Goal: Task Accomplishment & Management: Complete application form

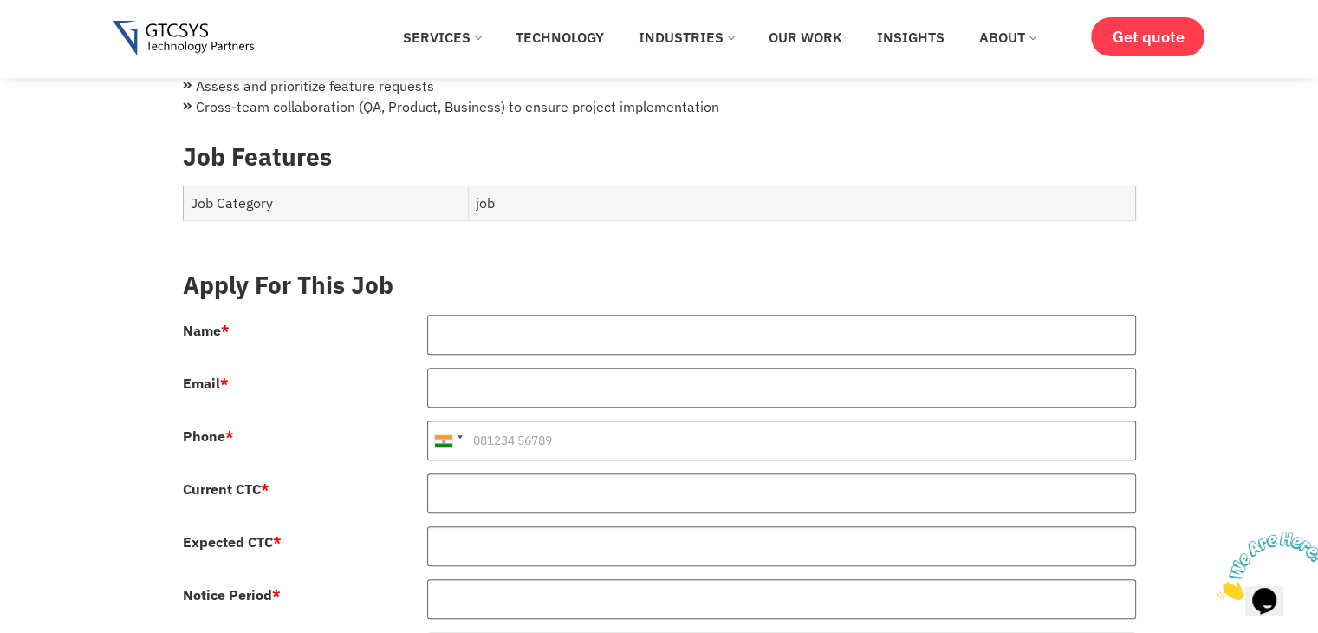
scroll to position [607, 0]
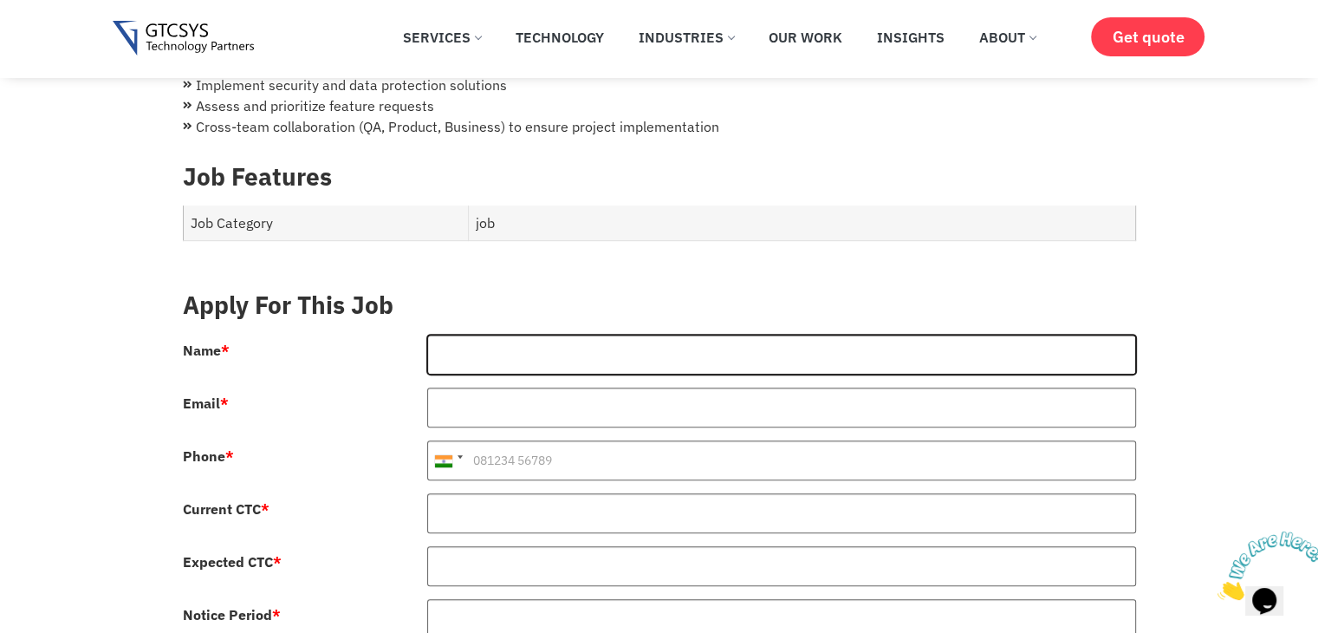
click at [497, 335] on input "Name *" at bounding box center [781, 355] width 709 height 40
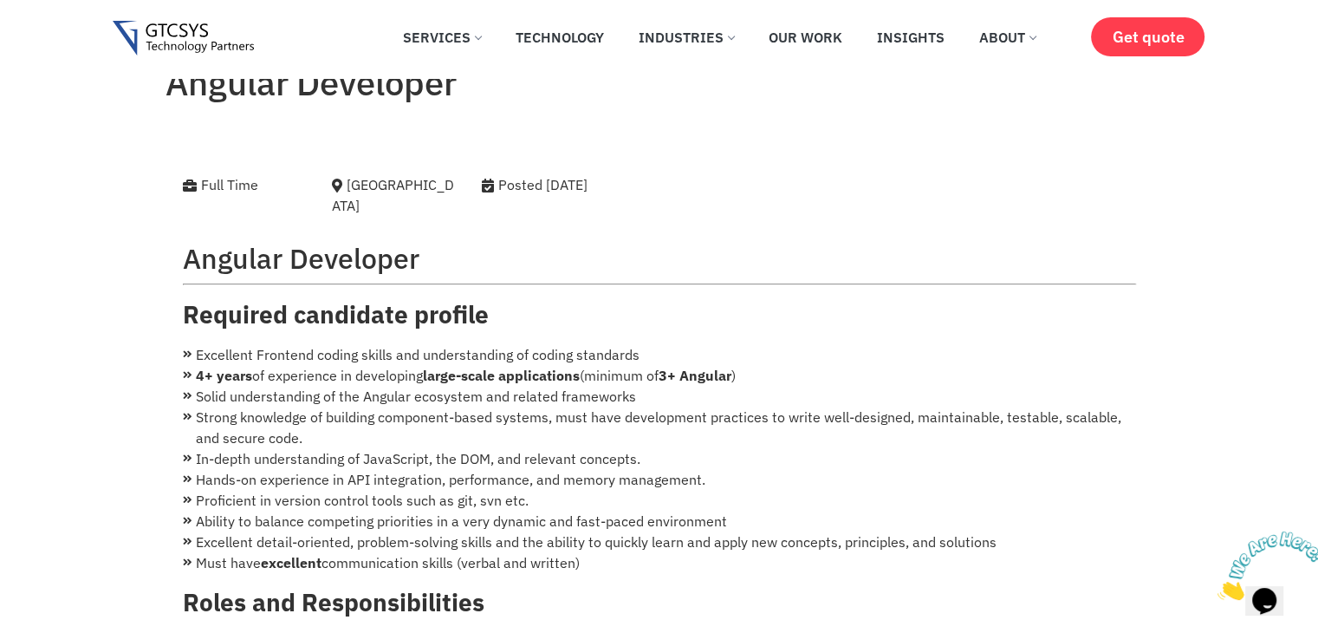
scroll to position [0, 0]
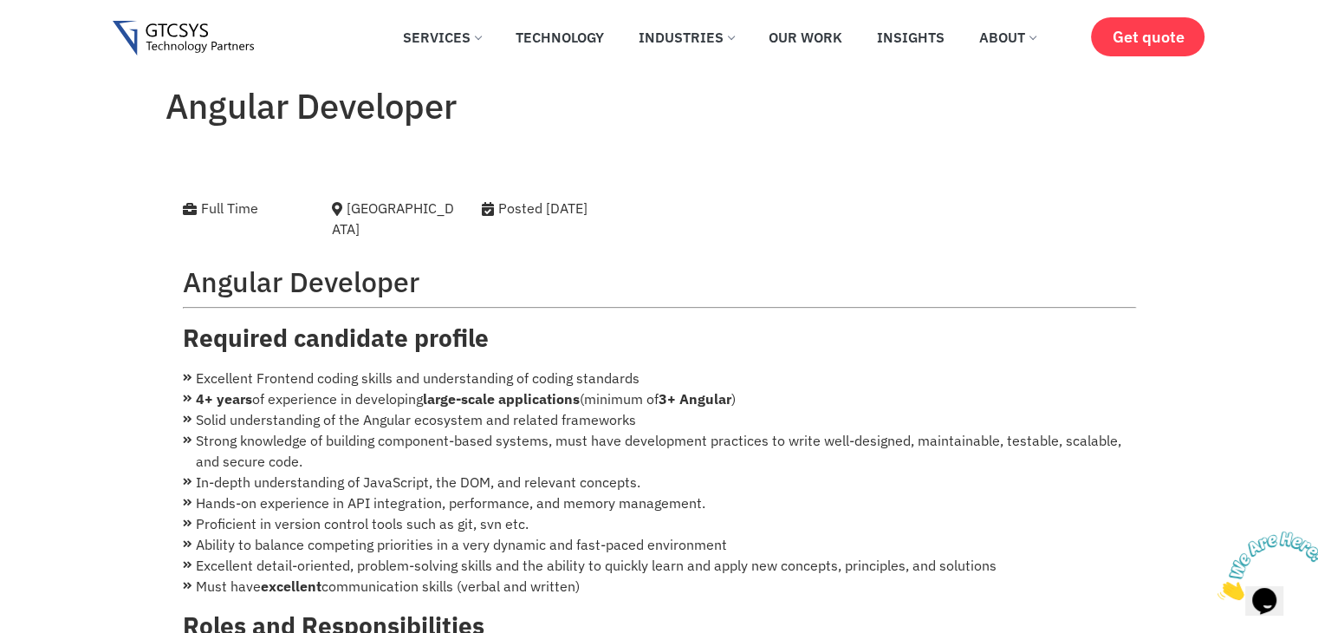
click at [178, 30] on img at bounding box center [183, 39] width 141 height 36
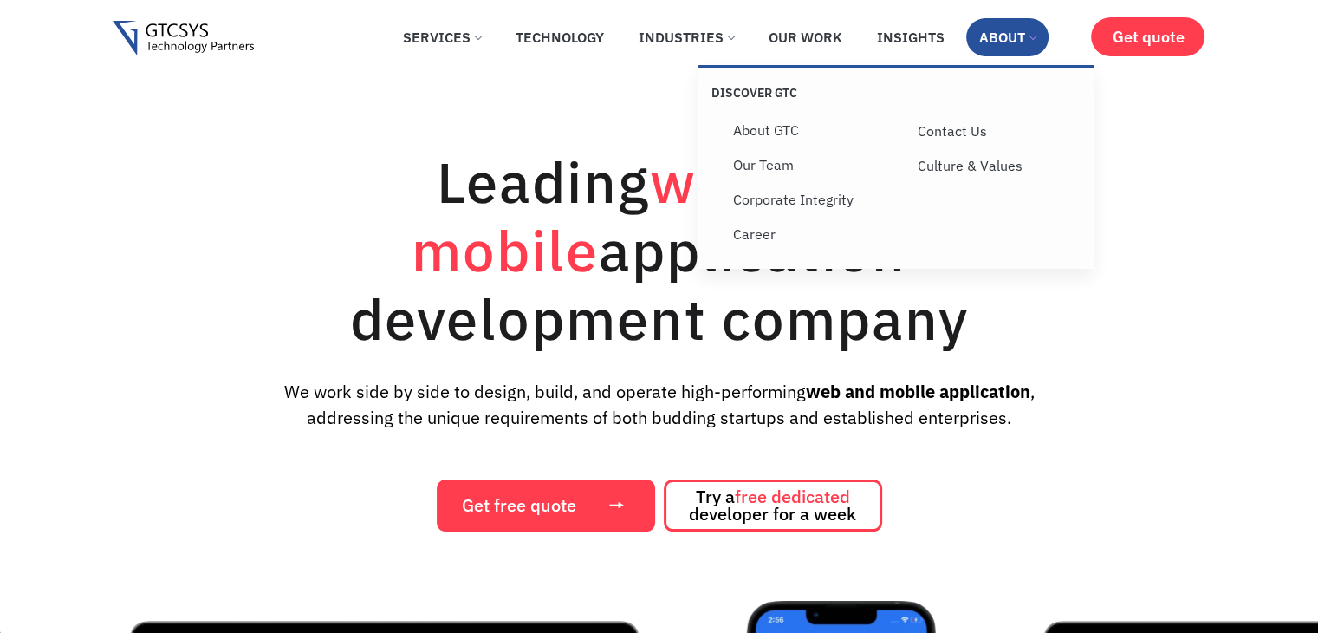
click at [1033, 39] on link "About" at bounding box center [1007, 37] width 82 height 38
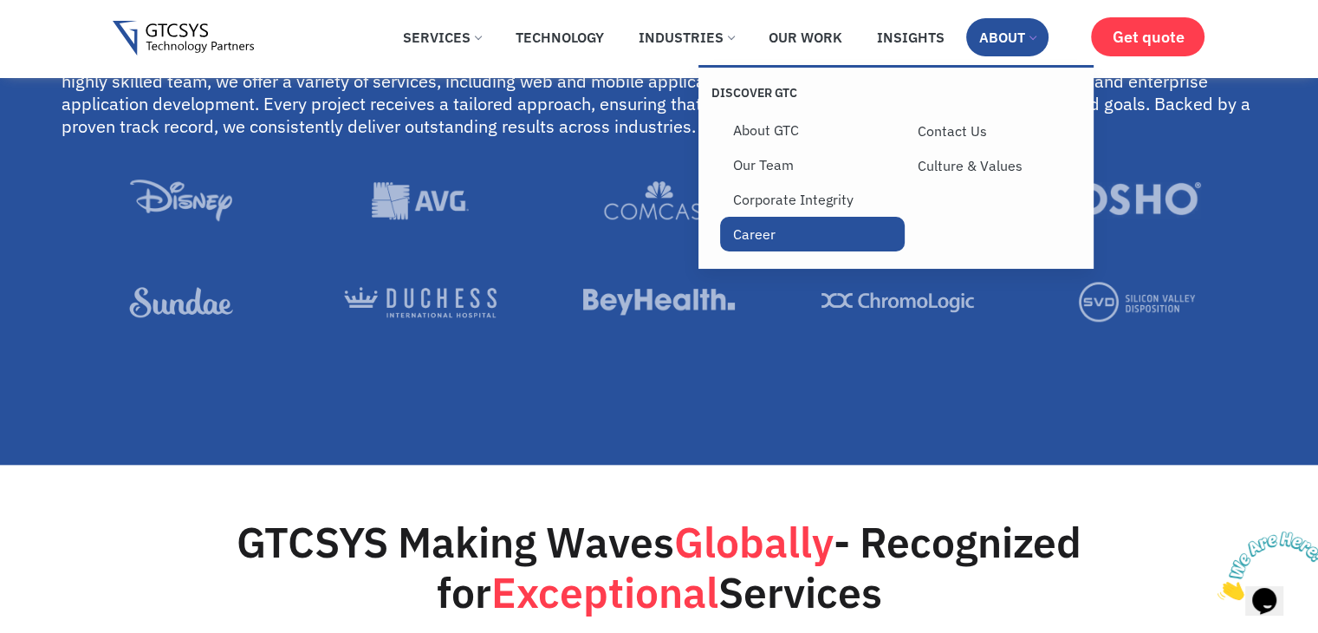
click at [751, 237] on link "Career" at bounding box center [812, 234] width 185 height 35
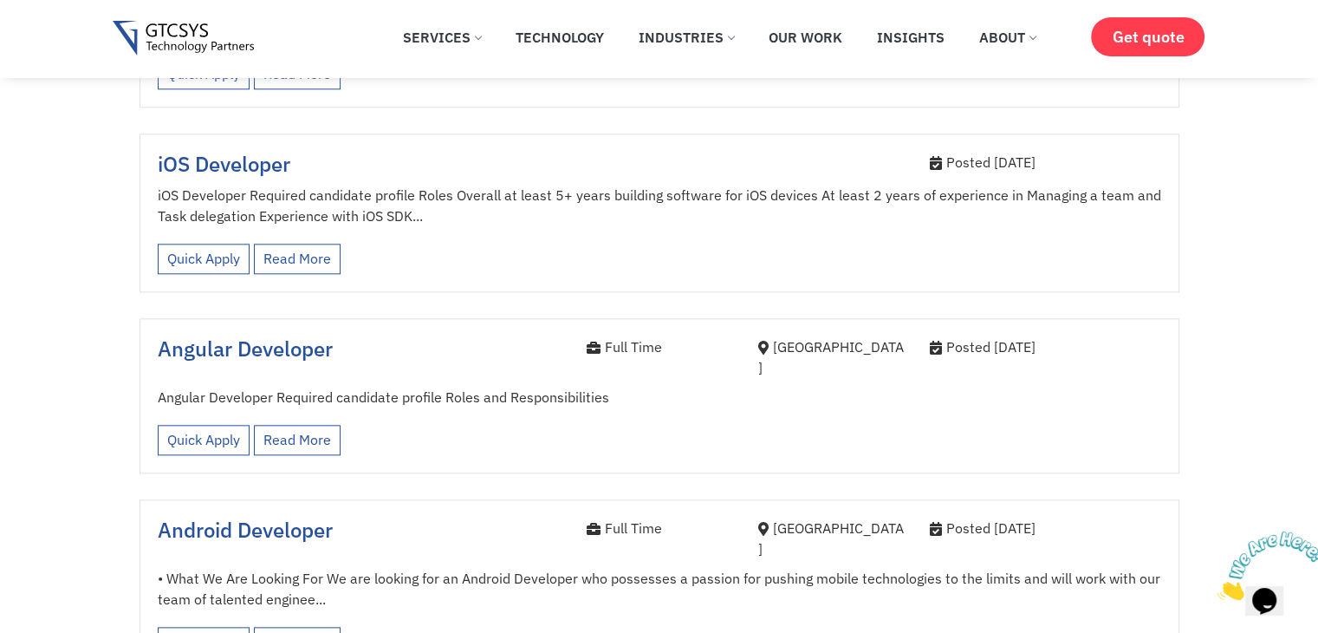
scroll to position [1907, 0]
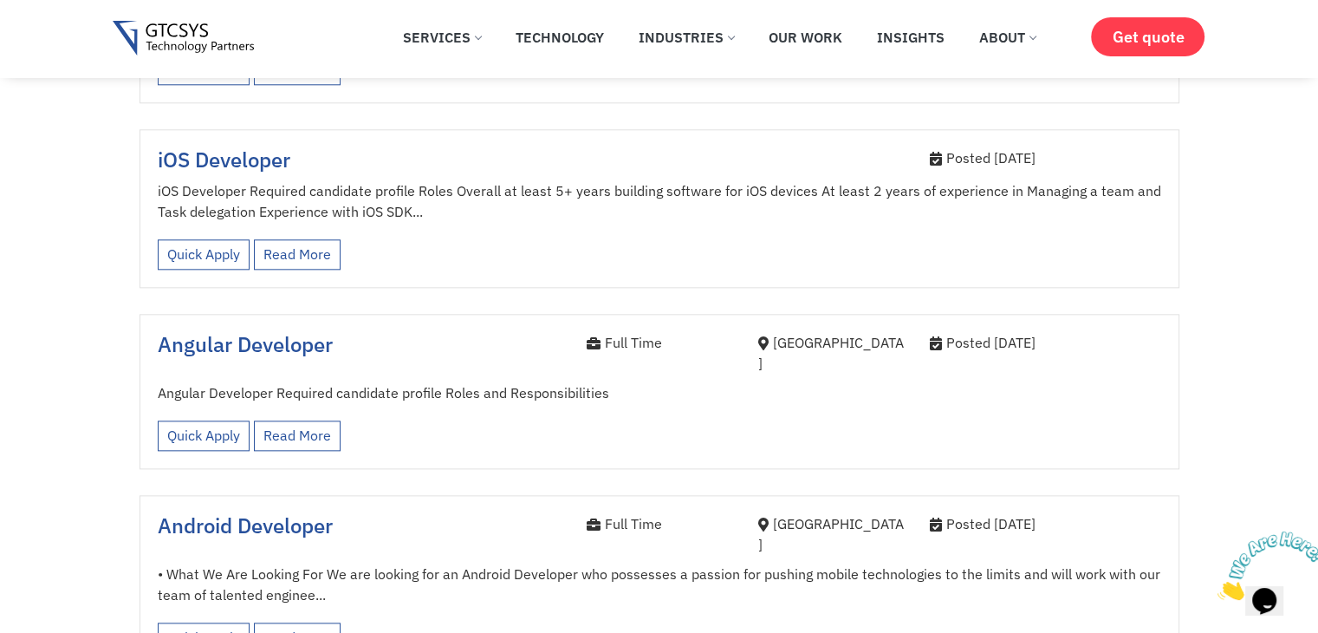
click at [271, 330] on span "Angular Developer" at bounding box center [245, 344] width 175 height 28
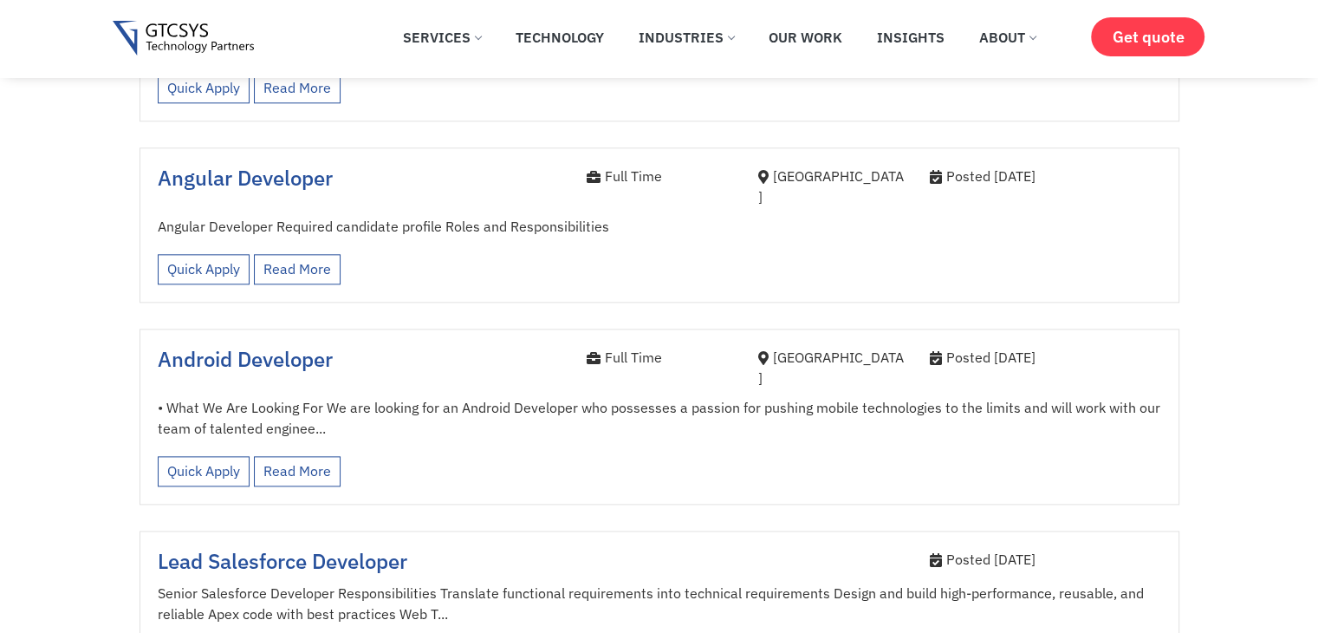
click at [243, 164] on span "Angular Developer" at bounding box center [245, 178] width 175 height 28
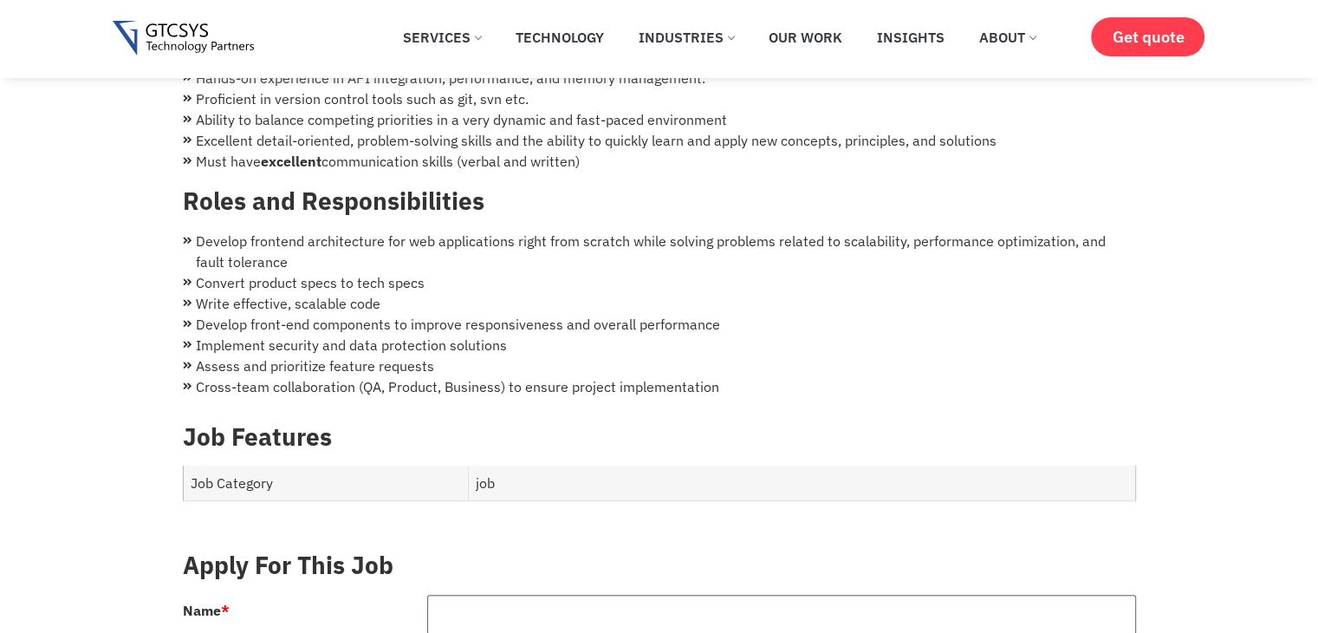
scroll to position [693, 0]
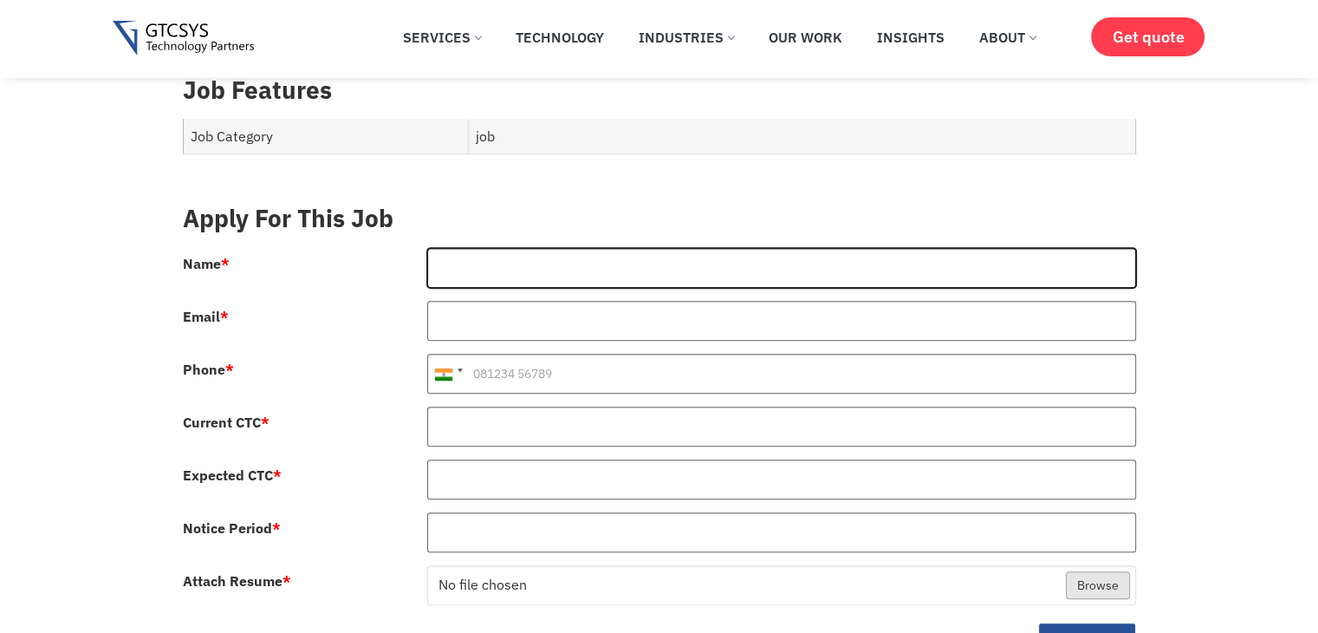
click at [529, 249] on input "Name *" at bounding box center [781, 268] width 709 height 40
type input "[PERSON_NAME]"
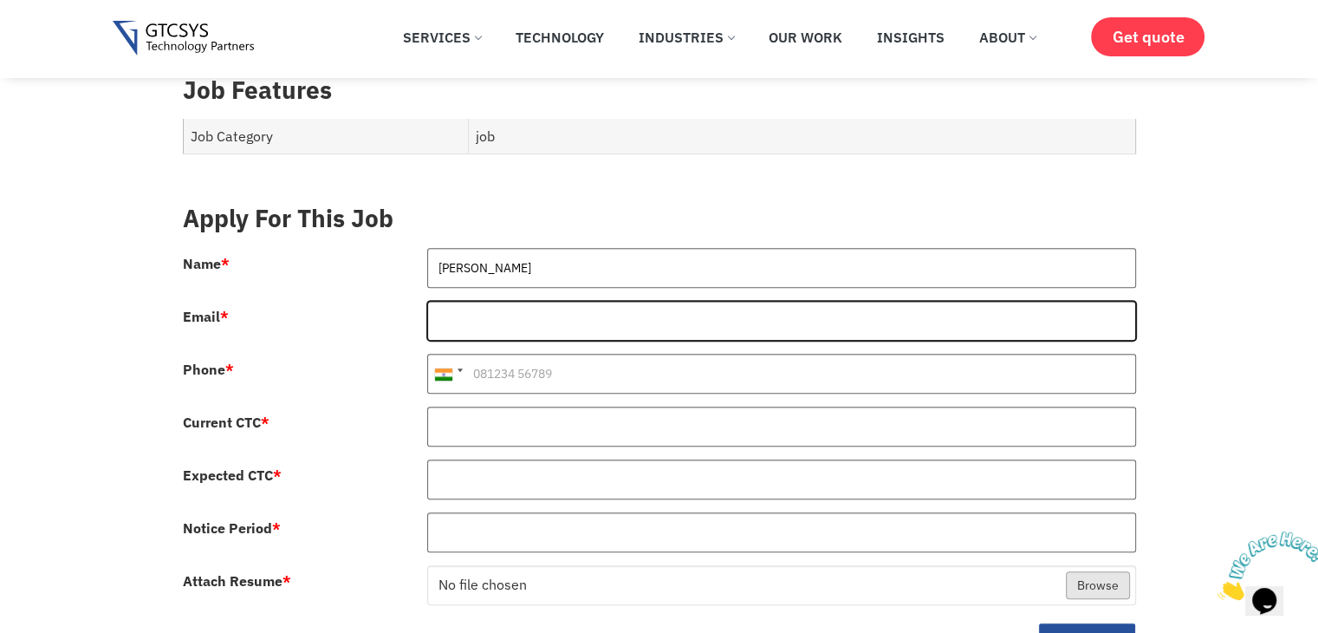
click at [516, 302] on input "Email *" at bounding box center [781, 321] width 709 height 40
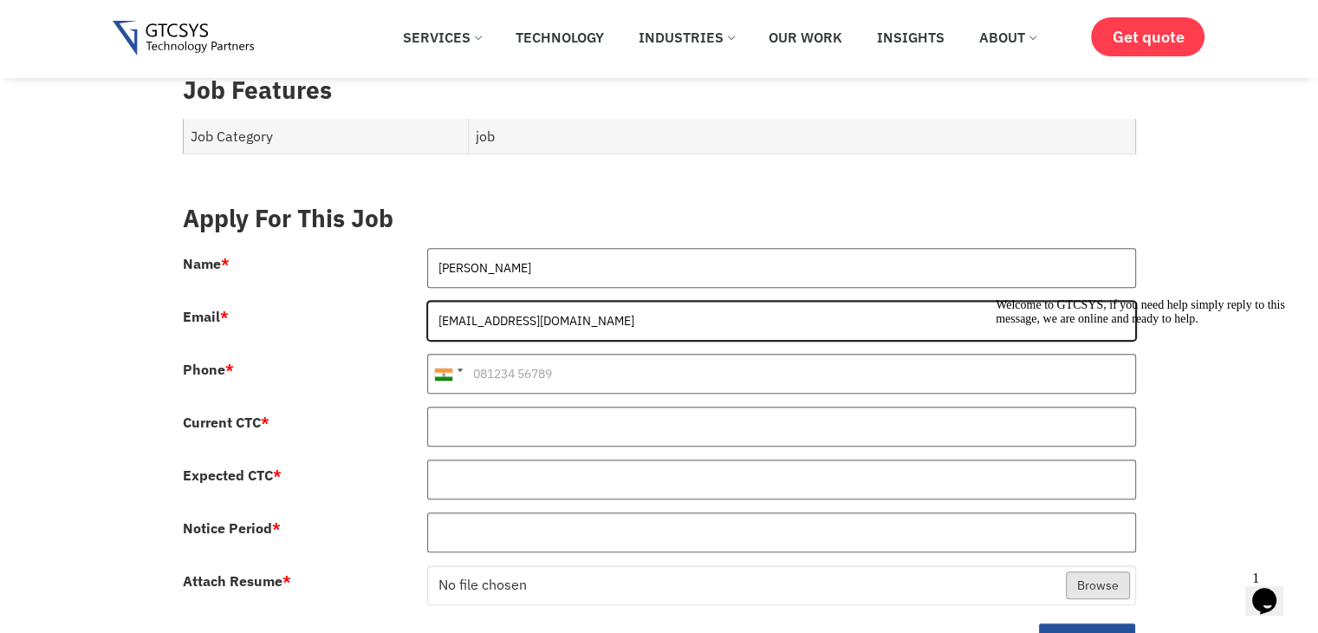
type input "[EMAIL_ADDRESS][DOMAIN_NAME]"
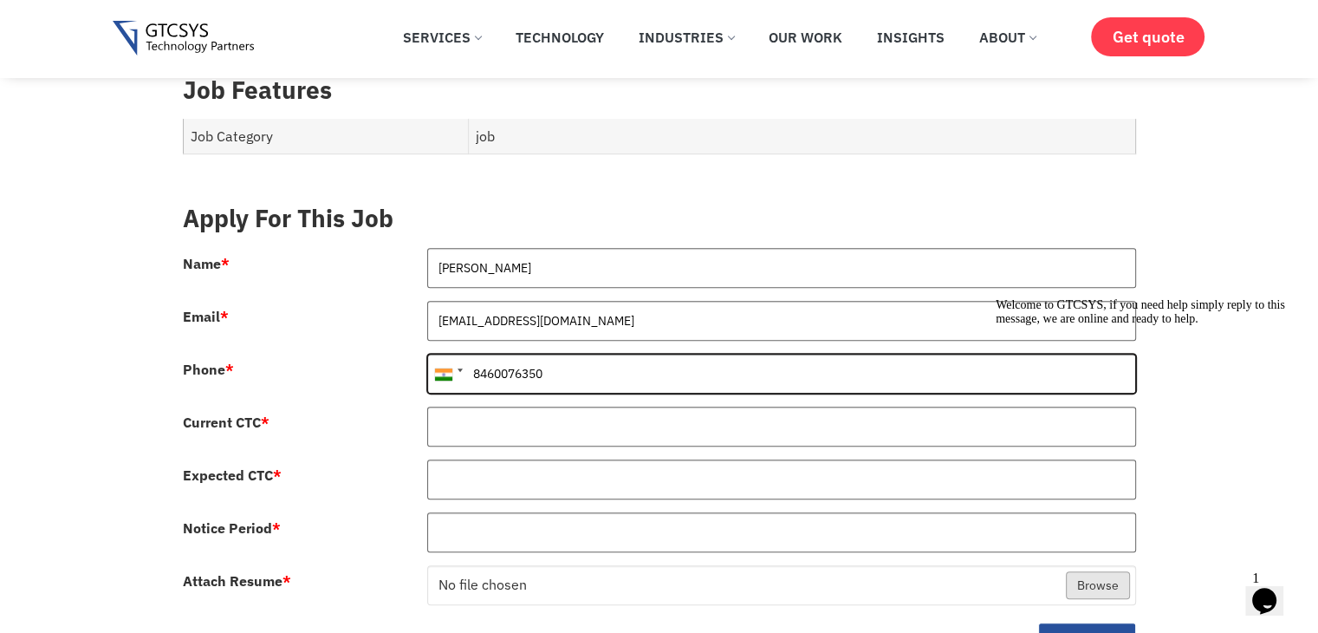
type input "8460076350"
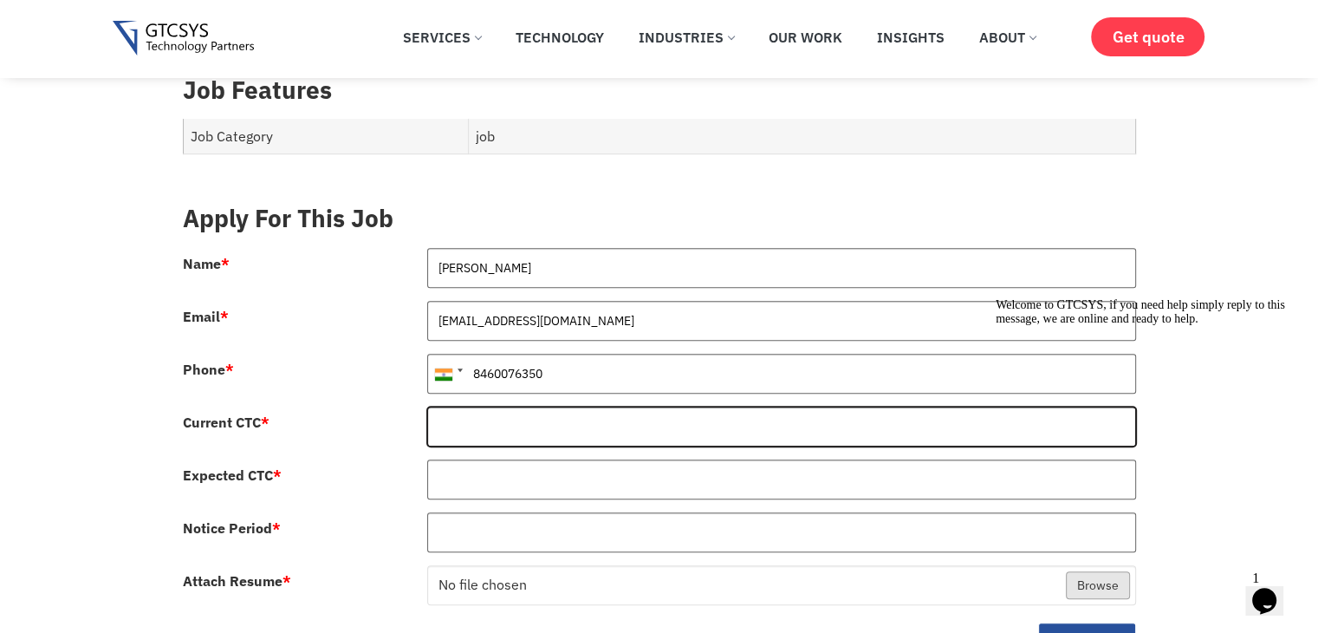
click at [527, 409] on input "Current CTC *" at bounding box center [781, 426] width 709 height 40
type input "1152000"
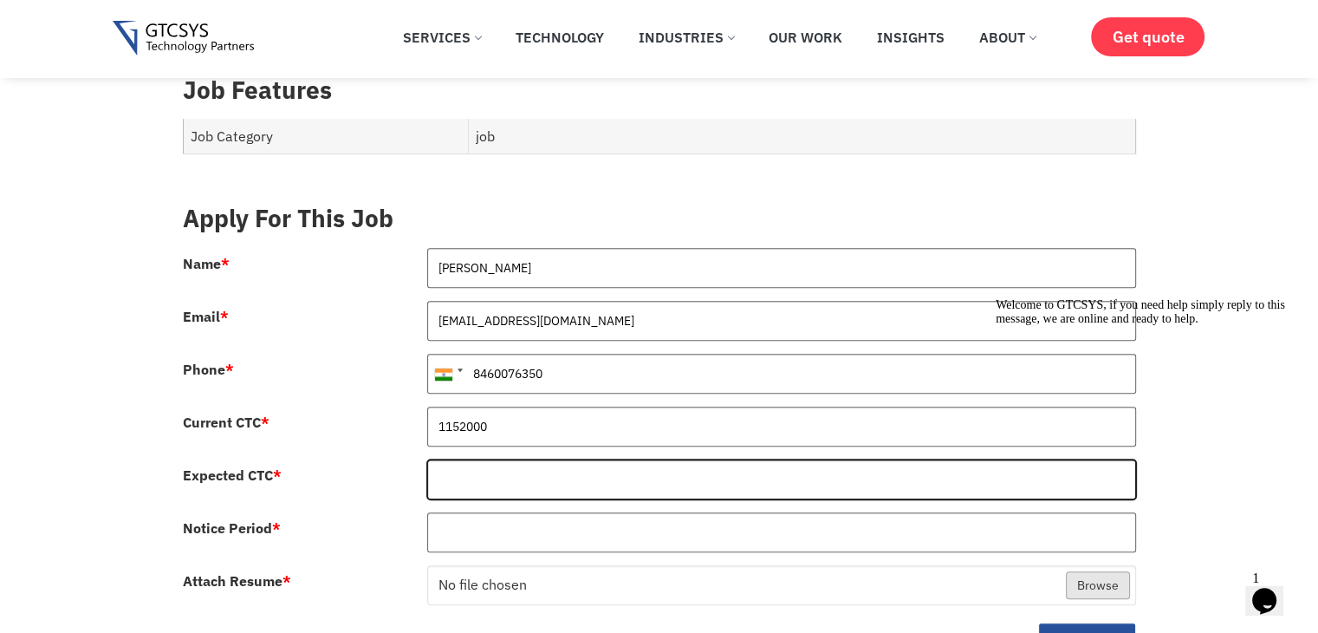
click at [517, 459] on input "Expected CTC *" at bounding box center [781, 479] width 709 height 40
type input "1500000"
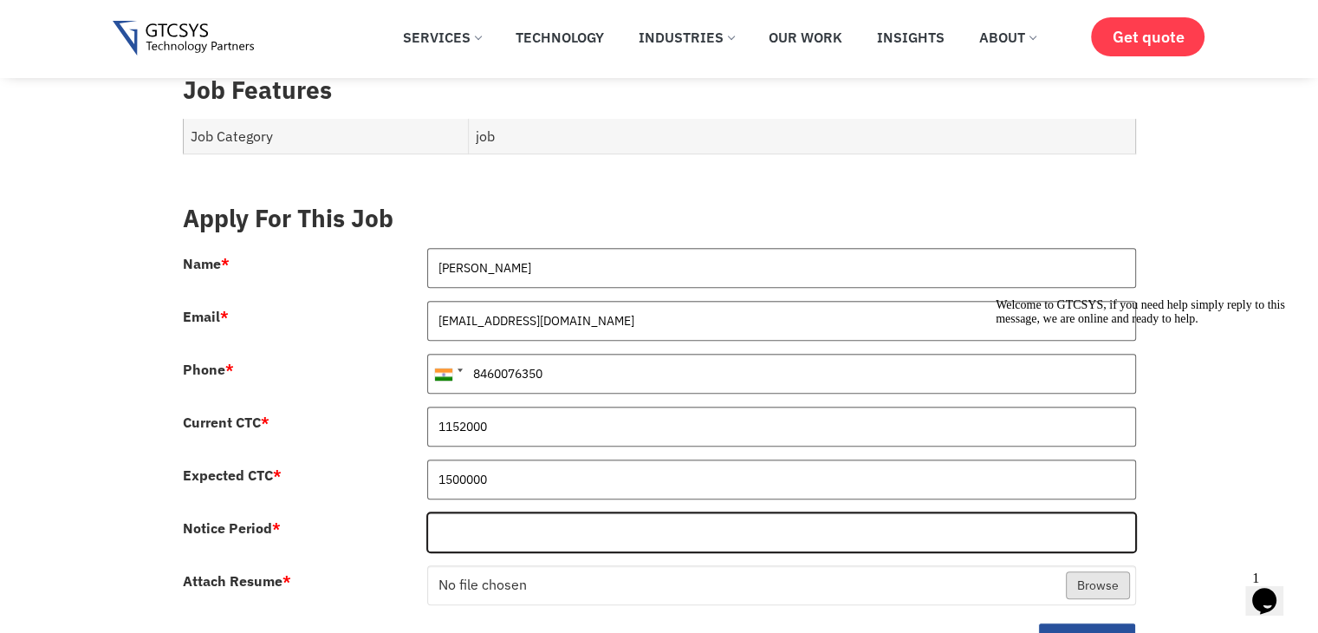
click at [513, 512] on input "Notice Period *" at bounding box center [781, 532] width 709 height 40
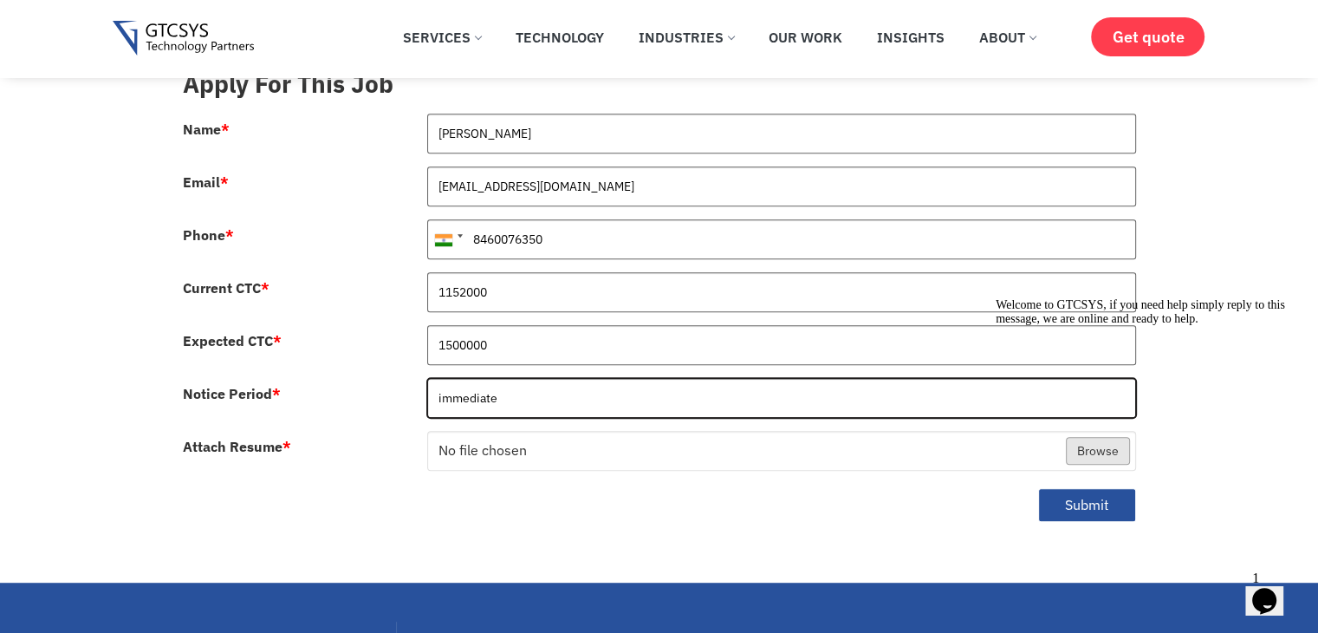
scroll to position [867, 0]
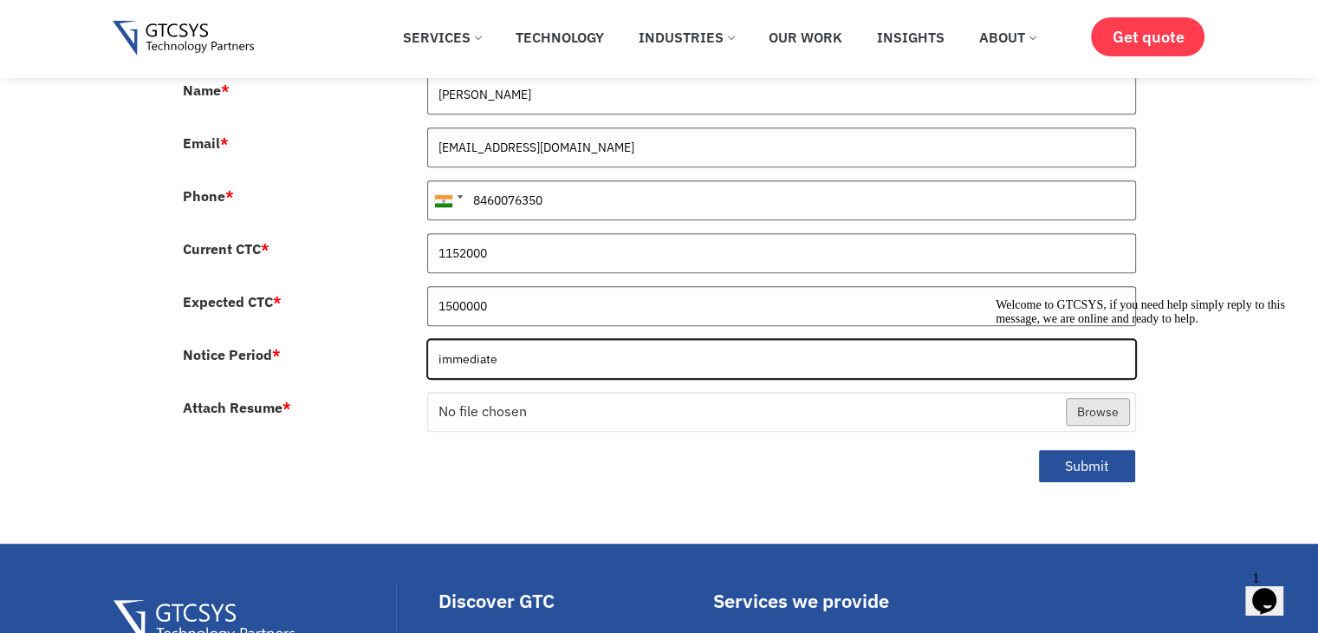
type input "immediate"
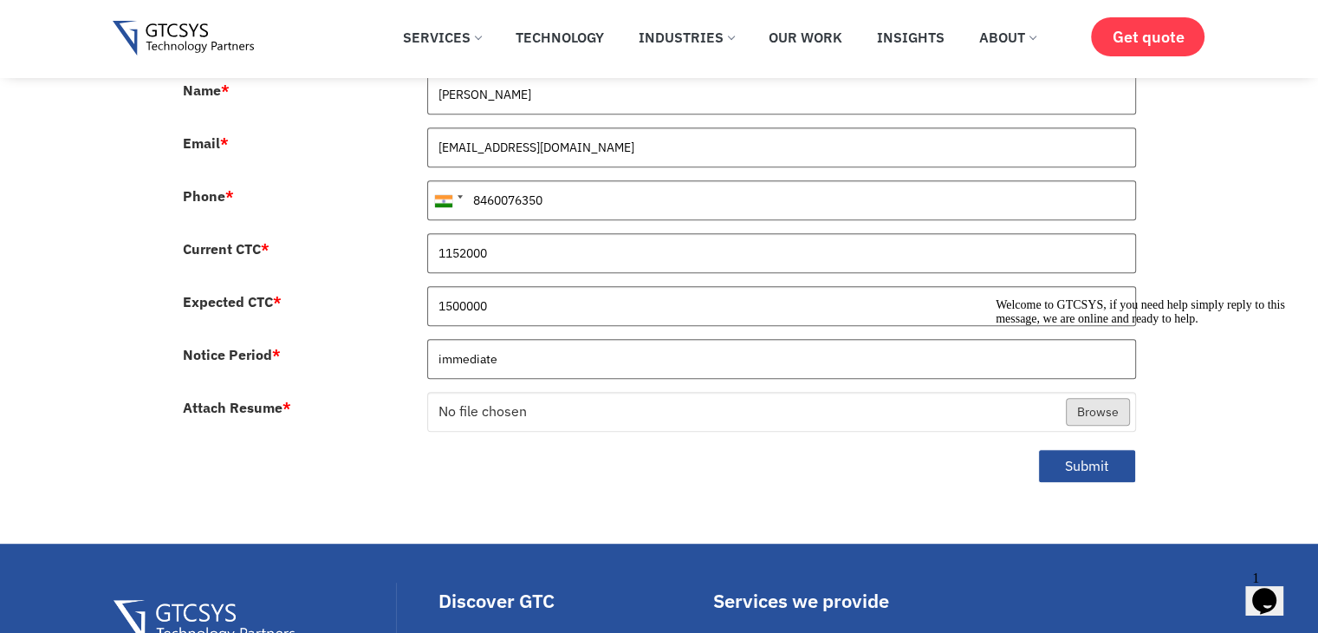
click at [1126, 326] on div "Welcome to GTCSYS, if you need help simply reply to this message, we are online…" at bounding box center [1152, 312] width 312 height 28
click at [1102, 326] on div "Welcome to GTCSYS, if you need help simply reply to this message, we are online…" at bounding box center [1152, 312] width 312 height 28
click at [996, 298] on icon "Chat attention grabber" at bounding box center [996, 298] width 0 height 0
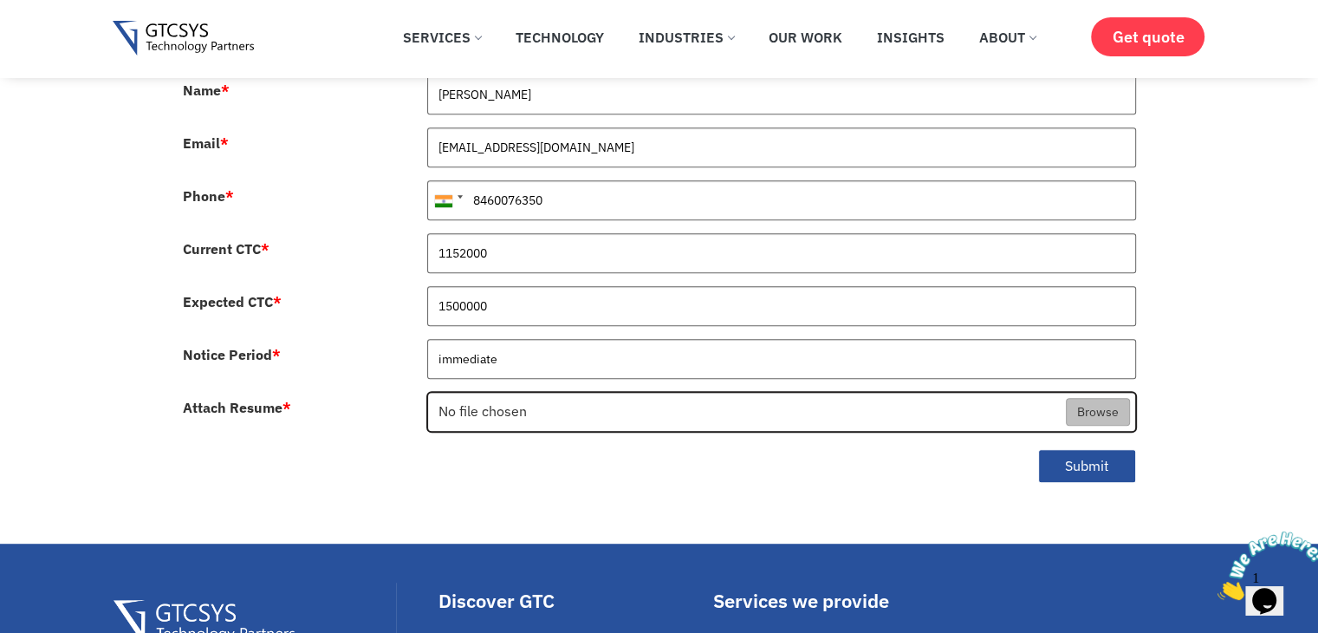
click at [1089, 396] on input "Attach Resume *" at bounding box center [781, 413] width 707 height 40
type input "C:\fakepath\Viraj Shah Team Lead.pdf"
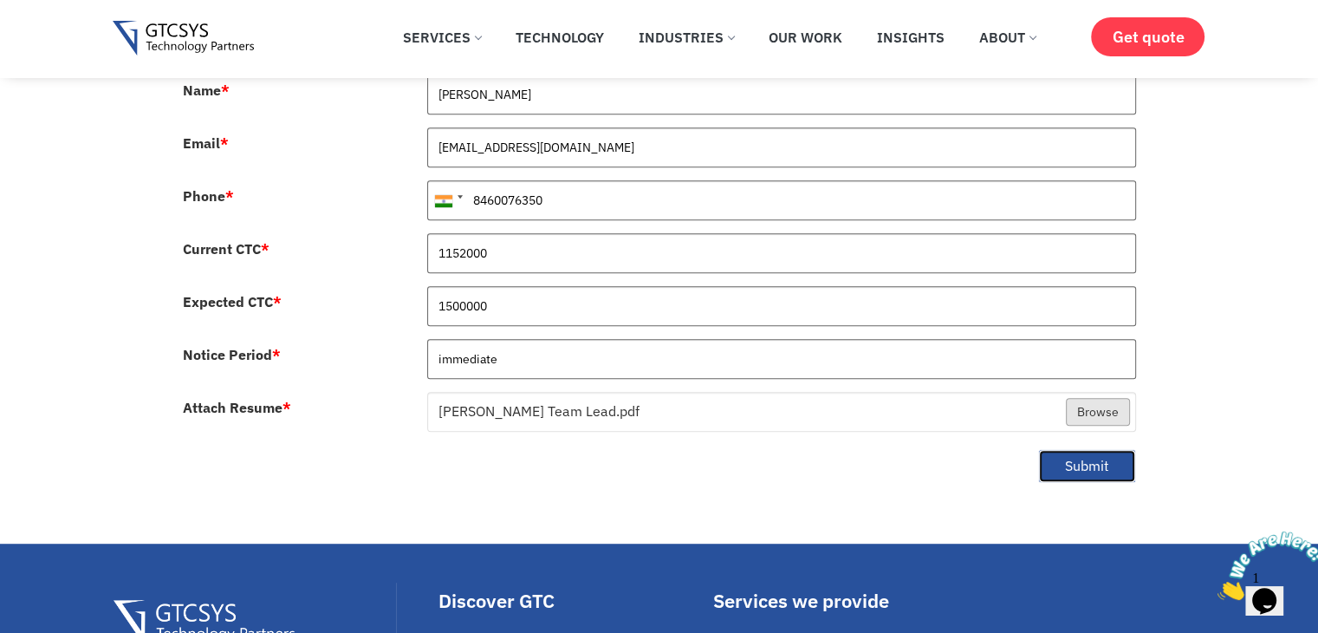
click at [1090, 449] on button "Submit" at bounding box center [1087, 466] width 98 height 34
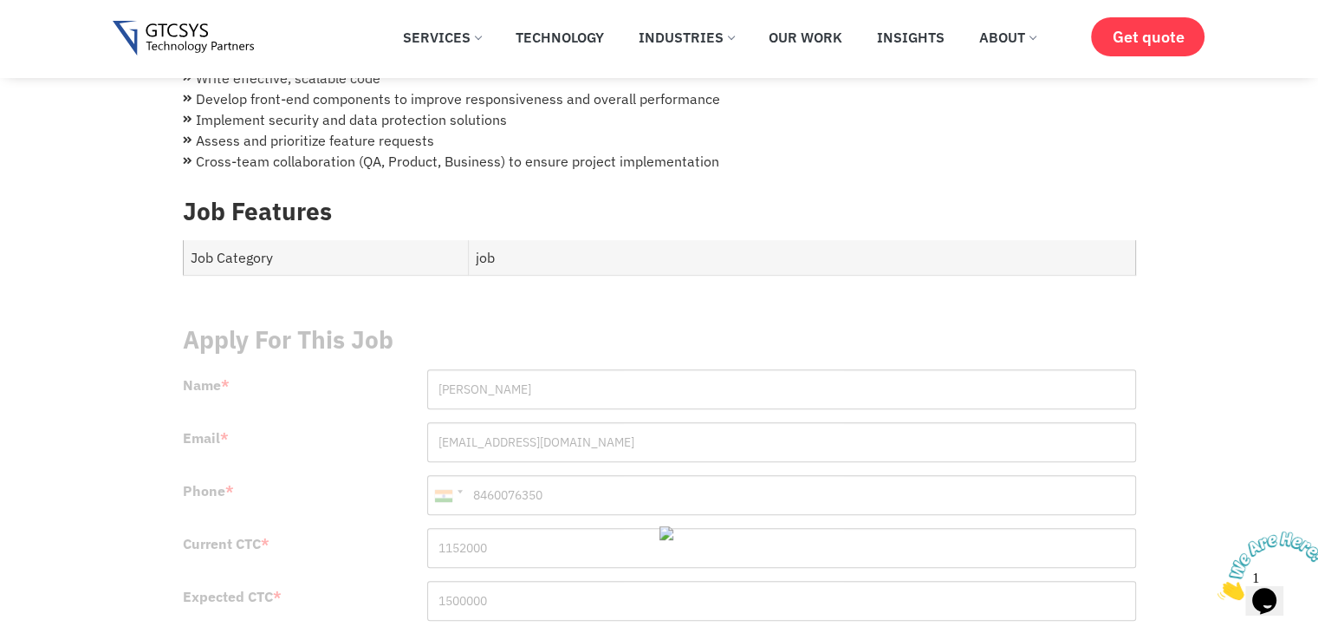
scroll to position [486, 0]
